Goal: Information Seeking & Learning: Check status

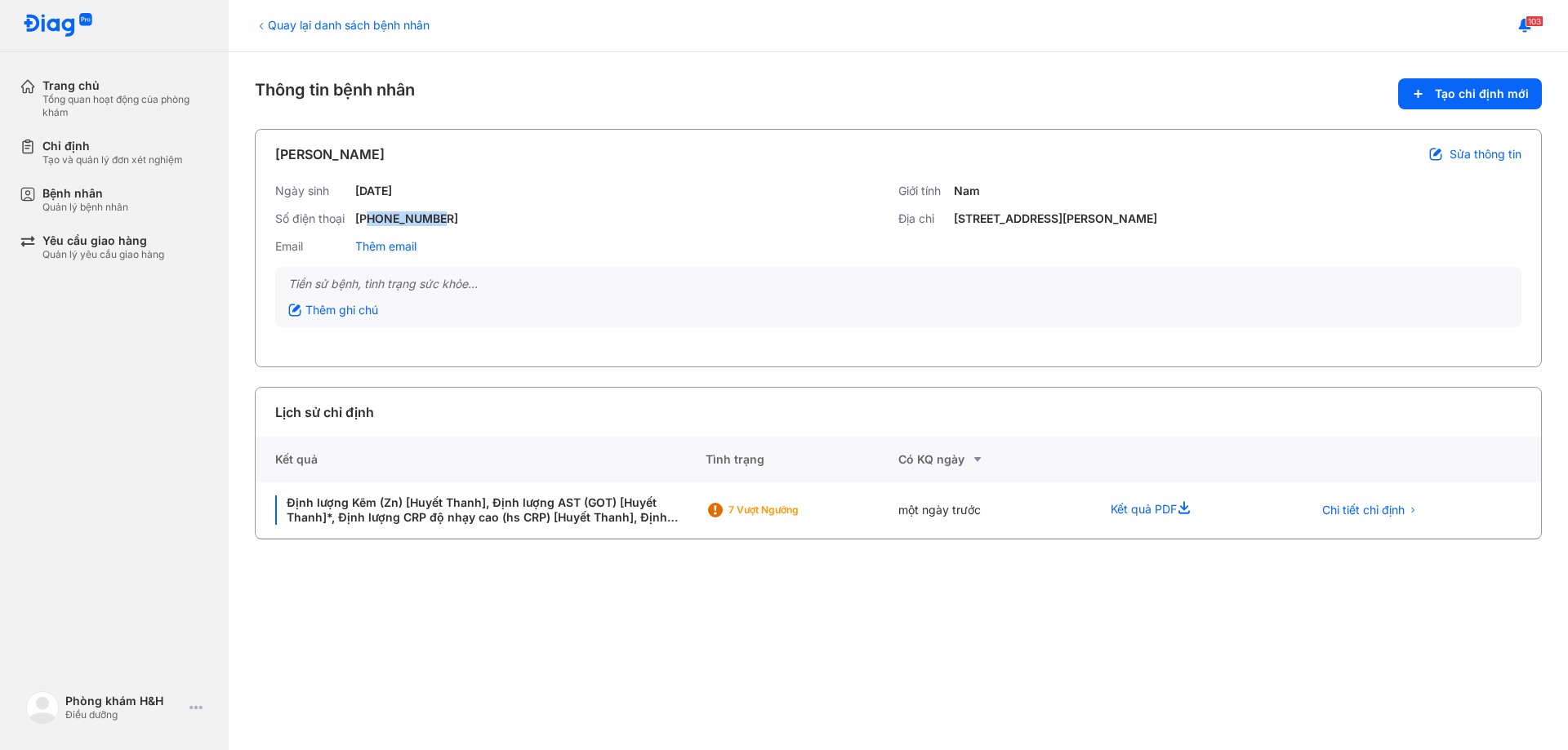
drag, startPoint x: 370, startPoint y: 218, endPoint x: 408, endPoint y: 222, distance: 38.2
click at [558, 218] on div "Số điện thoại [PHONE_NUMBER]" at bounding box center [586, 218] width 623 height 15
click at [392, 220] on div "[PHONE_NUMBER]" at bounding box center [407, 218] width 103 height 15
drag, startPoint x: 381, startPoint y: 220, endPoint x: 446, endPoint y: 234, distance: 66.5
click at [446, 234] on div "Ngày sinh [DATE] Giới tính Nam Số điện thoại [PHONE_NUMBER] Địa chỉ [STREET_ADD…" at bounding box center [898, 226] width 1246 height 83
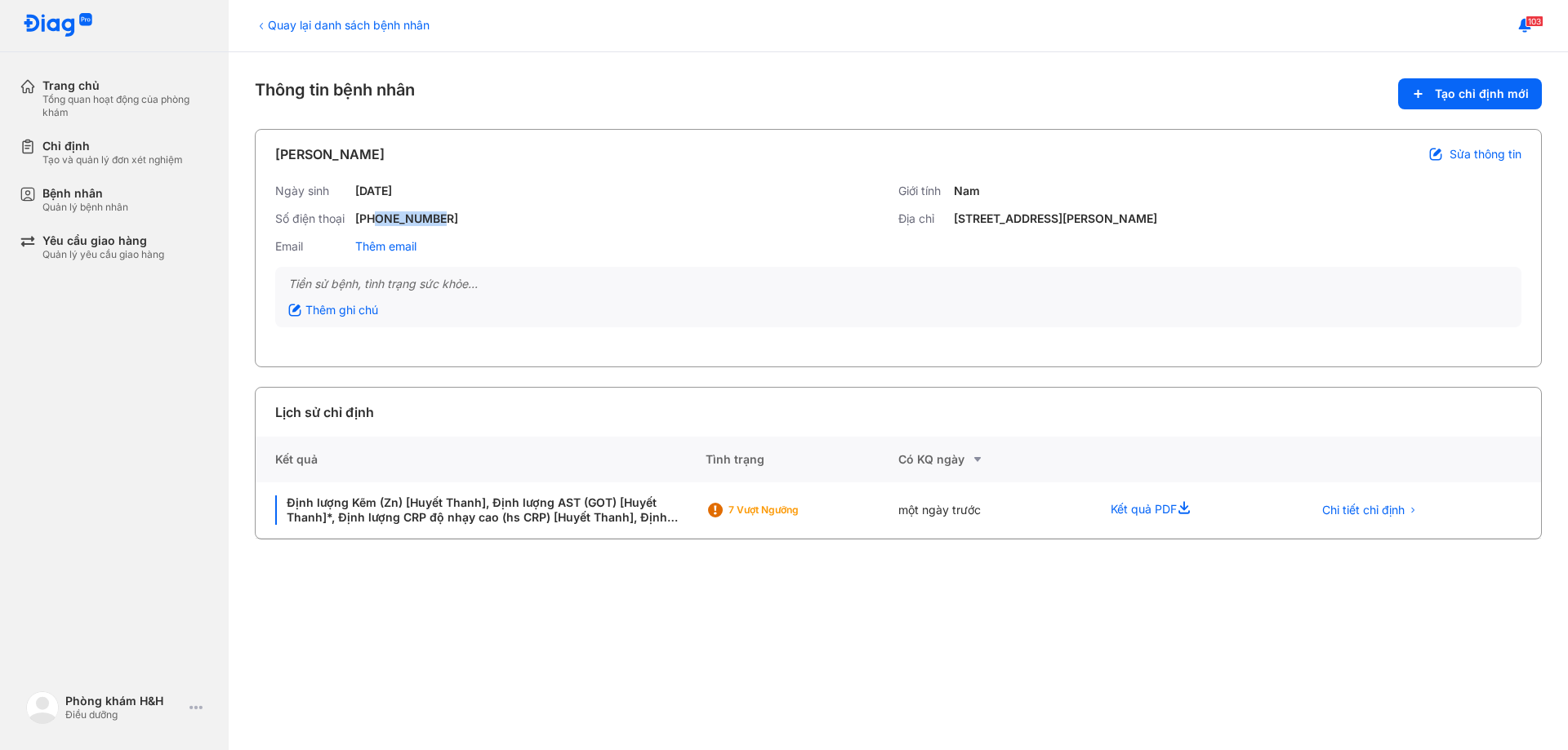
copy div "903921716"
click at [264, 31] on icon at bounding box center [261, 25] width 13 height 13
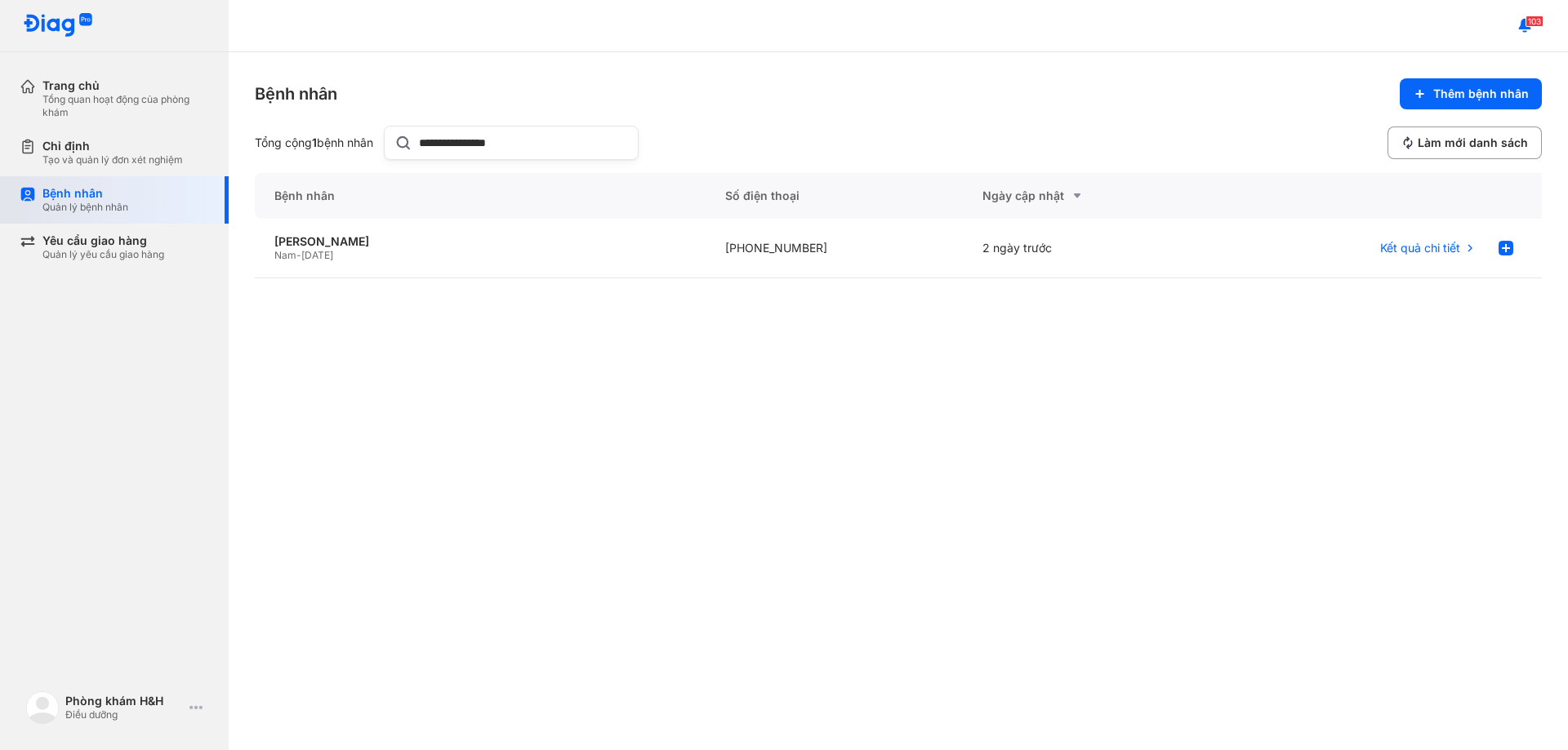
click at [101, 213] on div "Quản lý bệnh nhân" at bounding box center [85, 206] width 85 height 13
click at [121, 200] on div "Bệnh nhân" at bounding box center [85, 193] width 85 height 15
drag, startPoint x: 595, startPoint y: 141, endPoint x: 150, endPoint y: 163, distance: 445.5
click at [150, 163] on div "**********" at bounding box center [784, 375] width 1568 height 750
click at [118, 205] on div "Quản lý bệnh nhân" at bounding box center [85, 206] width 85 height 13
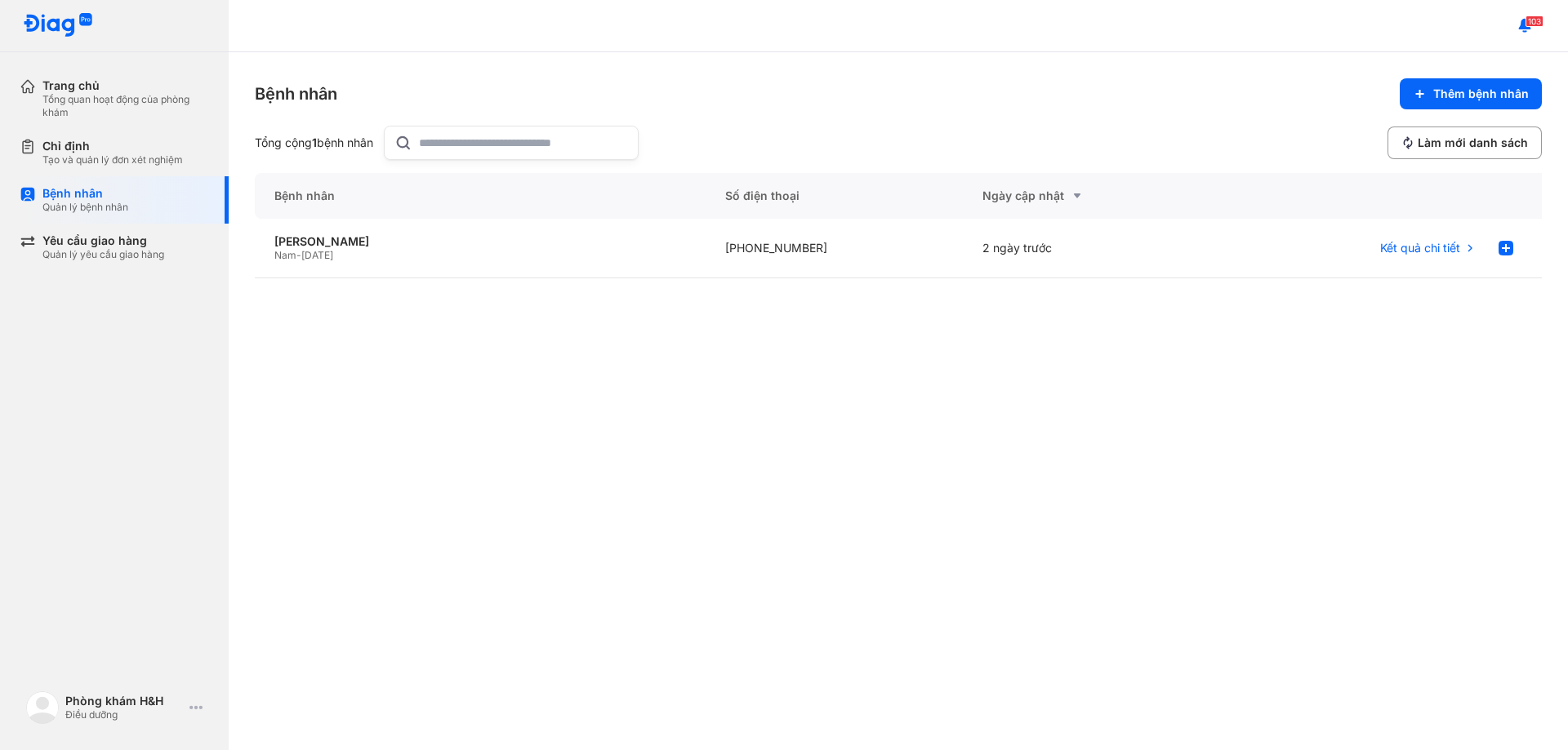
click at [415, 373] on div "Bệnh nhân Thêm bệnh nhân Tổng cộng 1 bệnh nhân Làm mới danh sách Bệnh nhân Số đ…" at bounding box center [898, 401] width 1339 height 698
click at [147, 165] on div "Tạo và quản lý đơn xét nghiệm" at bounding box center [112, 159] width 141 height 13
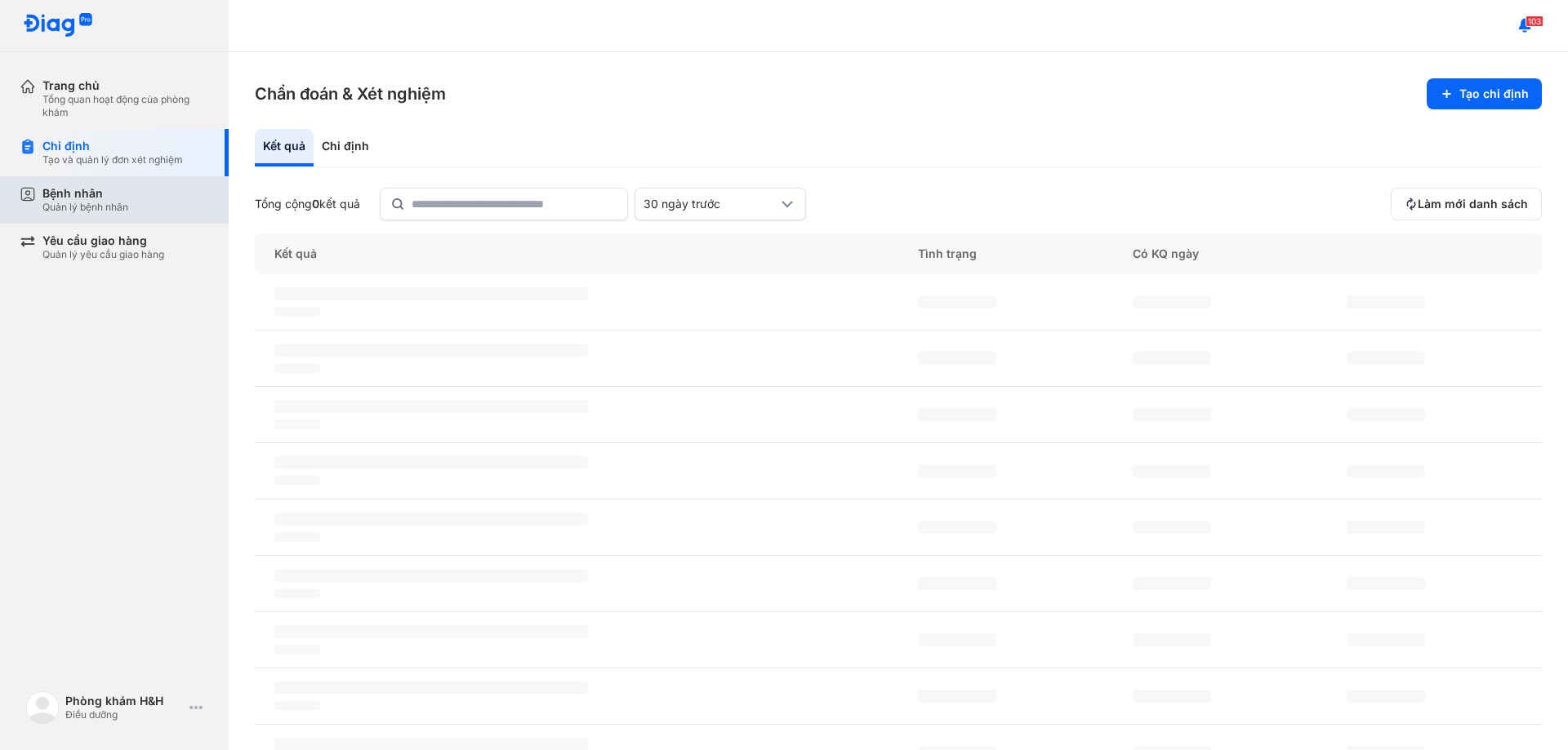
click at [146, 202] on div "Bệnh nhân Quản lý bệnh nhân" at bounding box center [126, 200] width 167 height 28
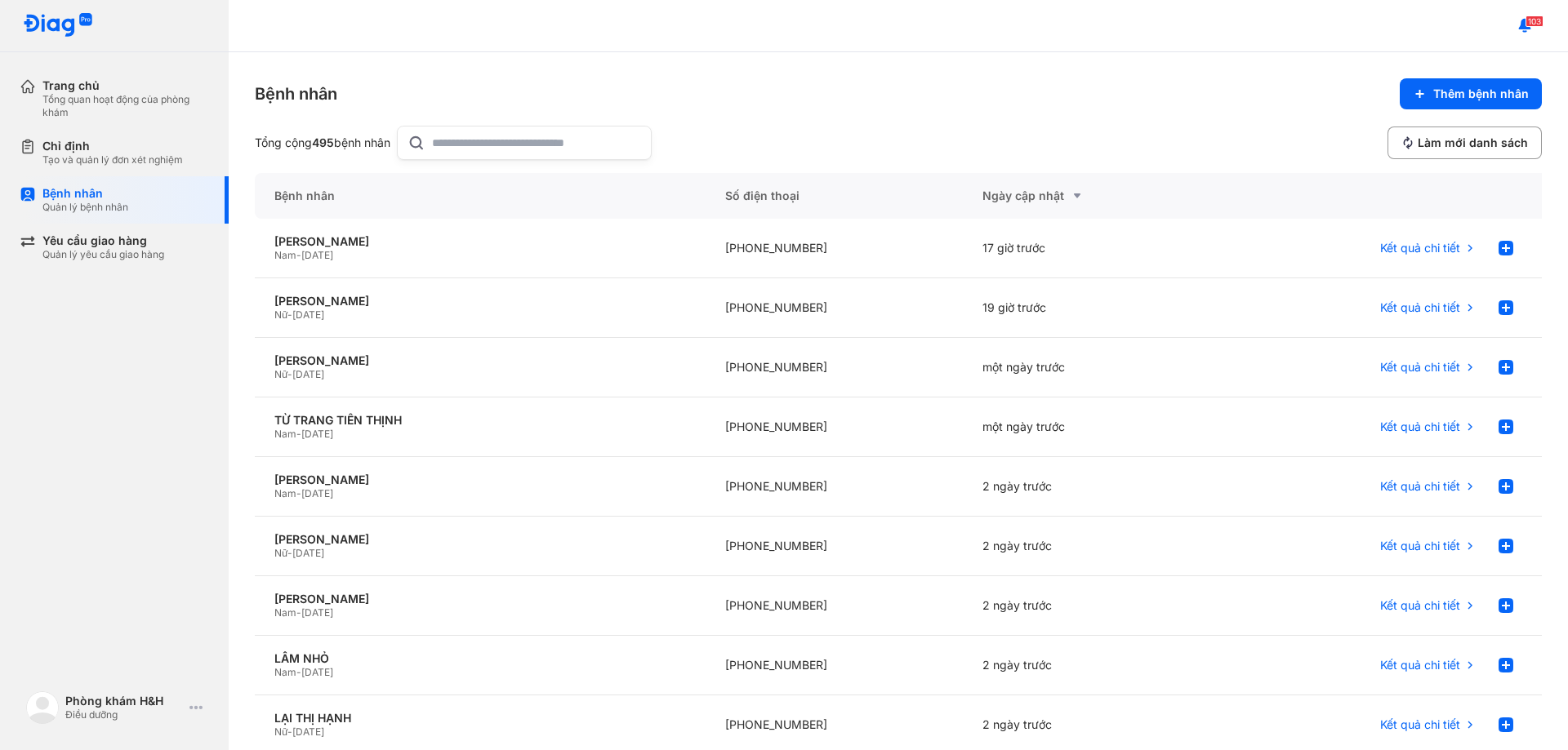
click at [570, 142] on input "text" at bounding box center [537, 143] width 209 height 33
type input "*"
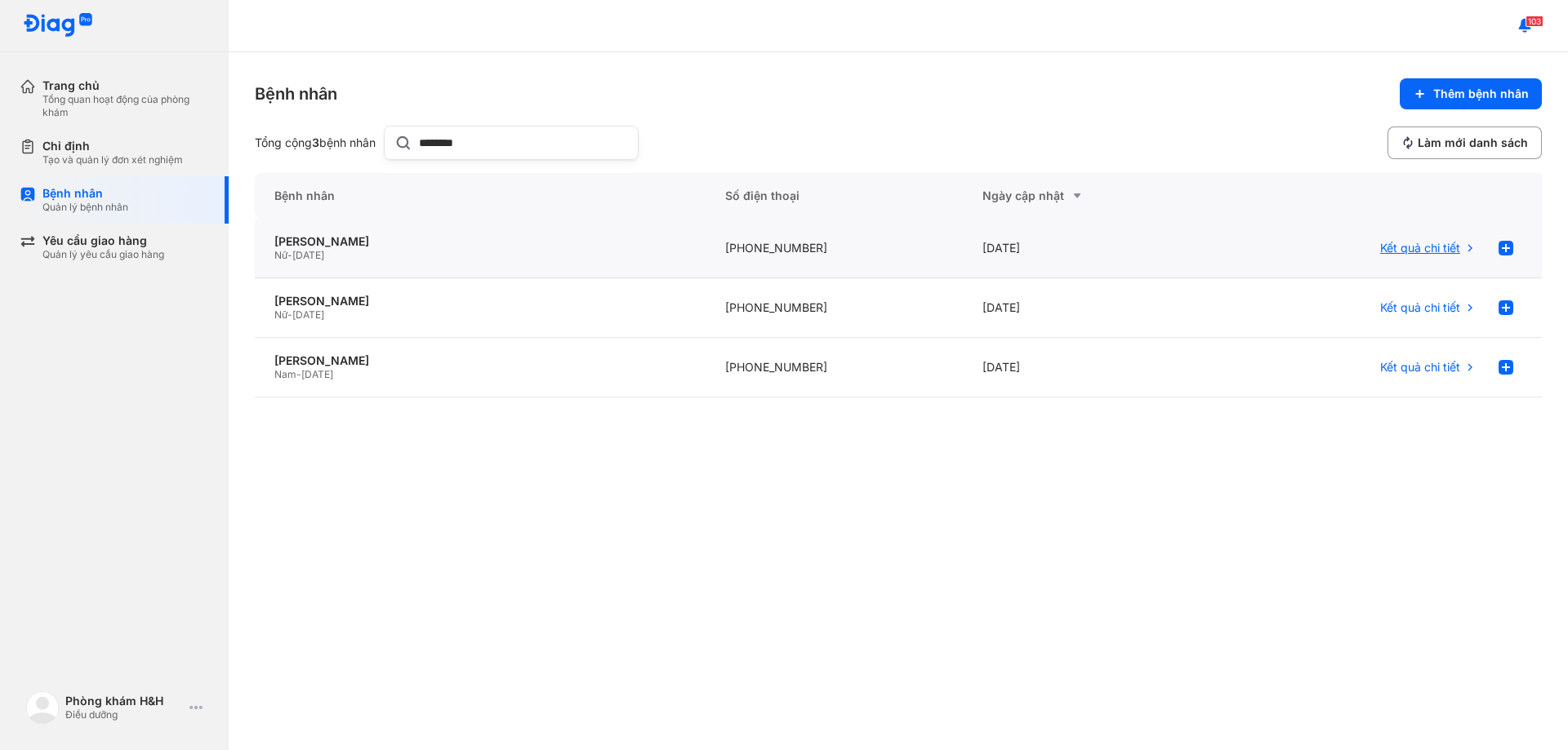
type input "********"
click at [1432, 239] on div "Kết quả chi tiết" at bounding box center [1427, 248] width 96 height 33
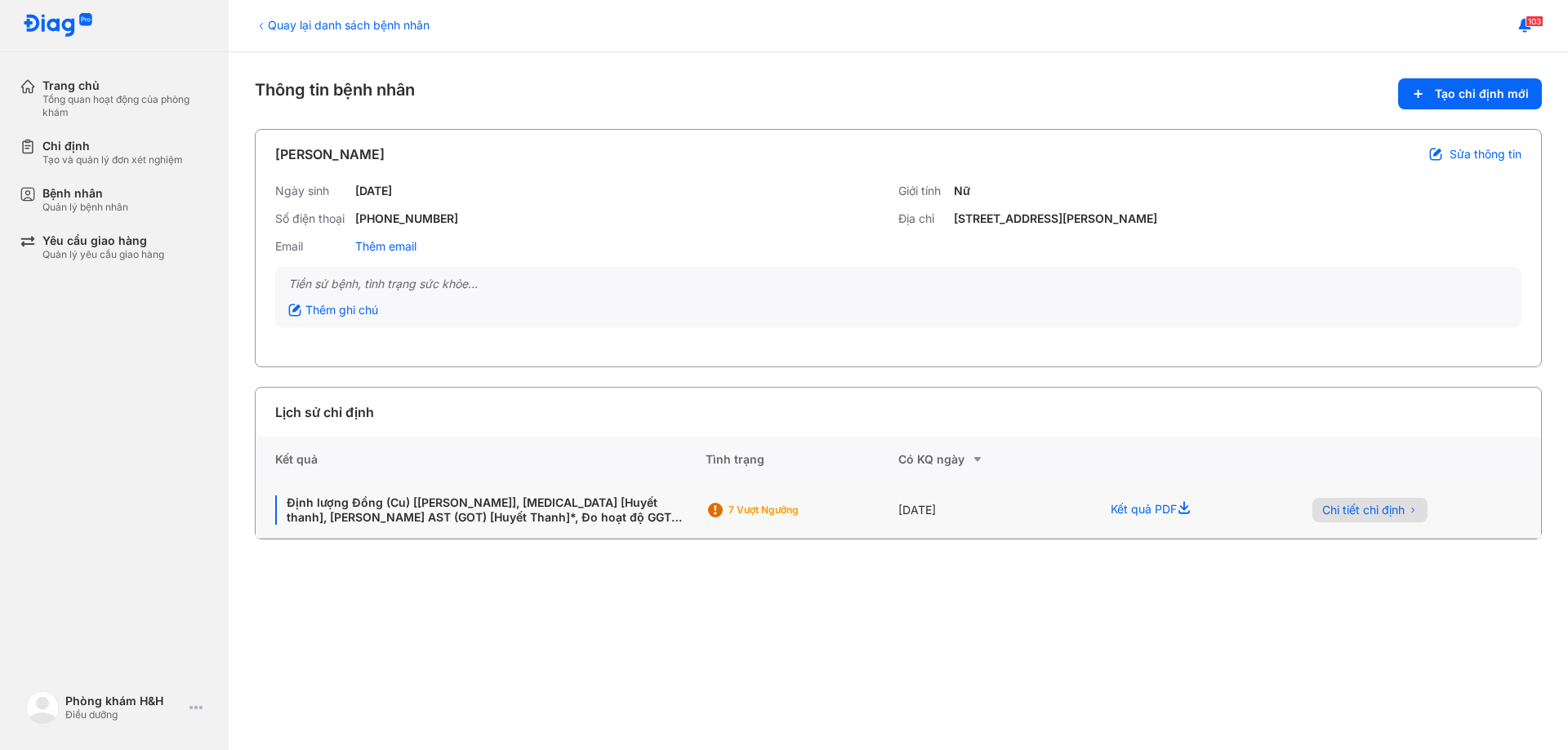
click at [1366, 506] on span "Chi tiết chỉ định" at bounding box center [1363, 510] width 82 height 15
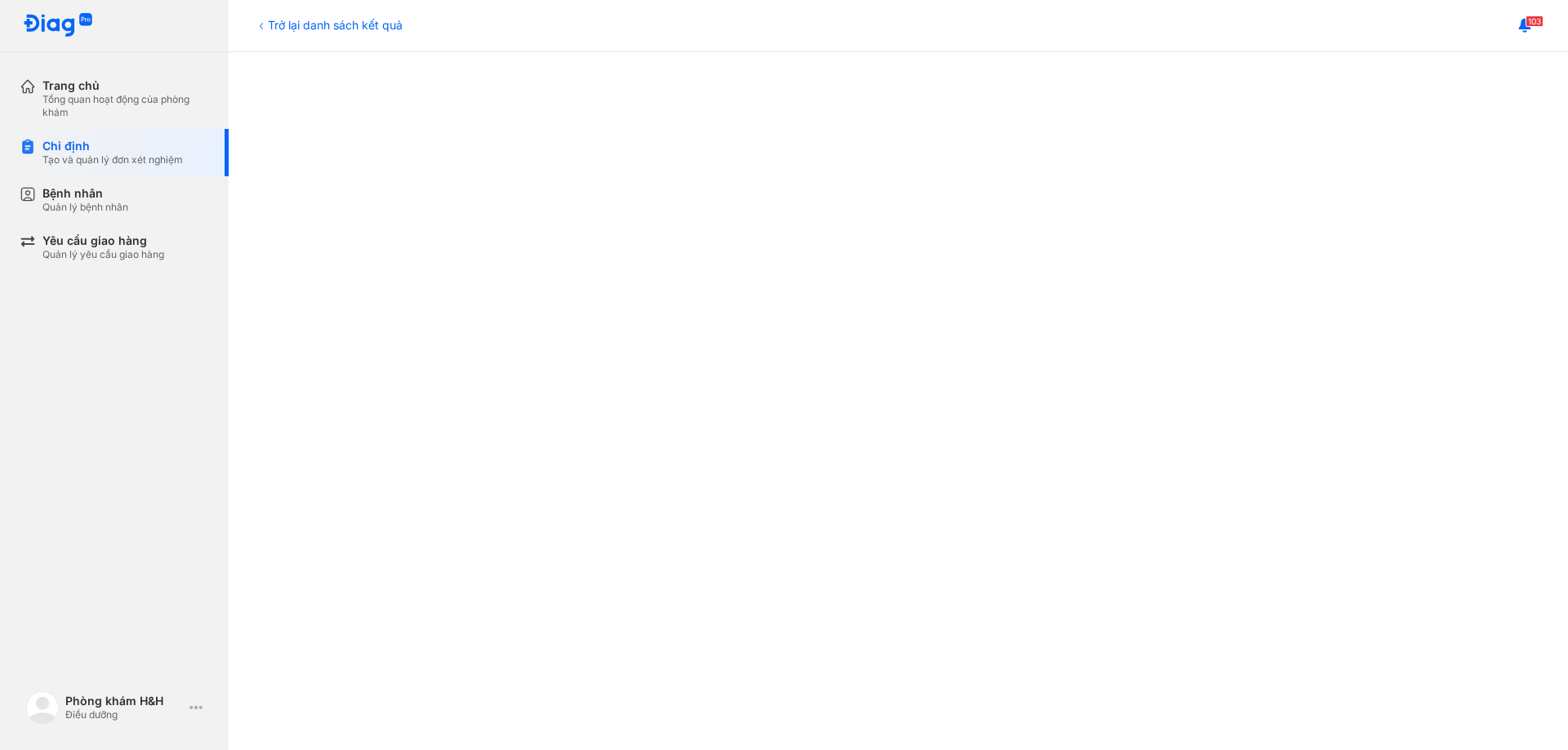
scroll to position [822, 0]
